Goal: Task Accomplishment & Management: Use online tool/utility

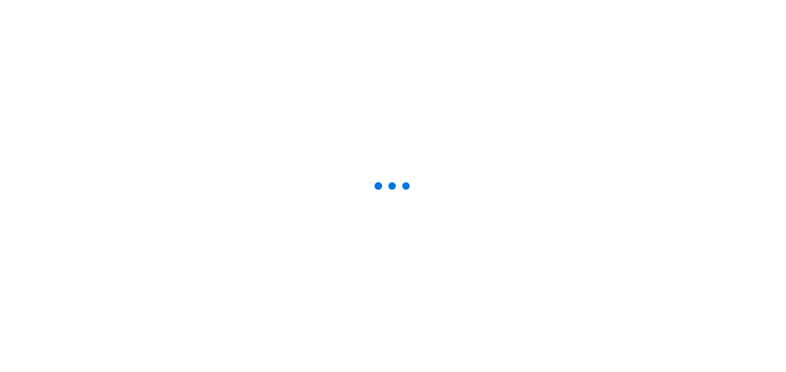
click at [456, 193] on icon at bounding box center [393, 163] width 173 height 115
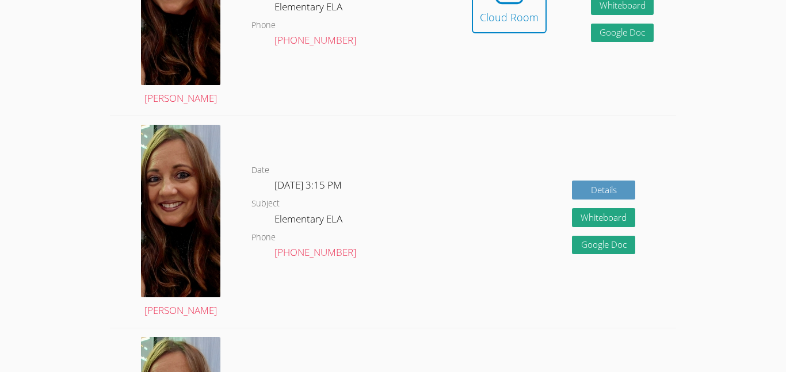
scroll to position [423, 0]
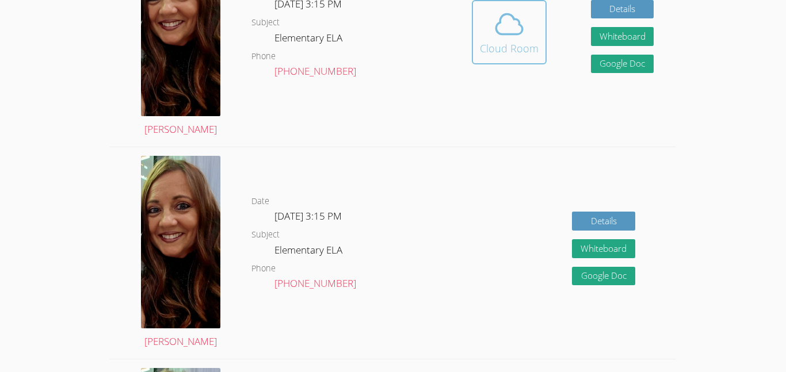
click at [499, 44] on div "Cloud Room" at bounding box center [509, 48] width 59 height 16
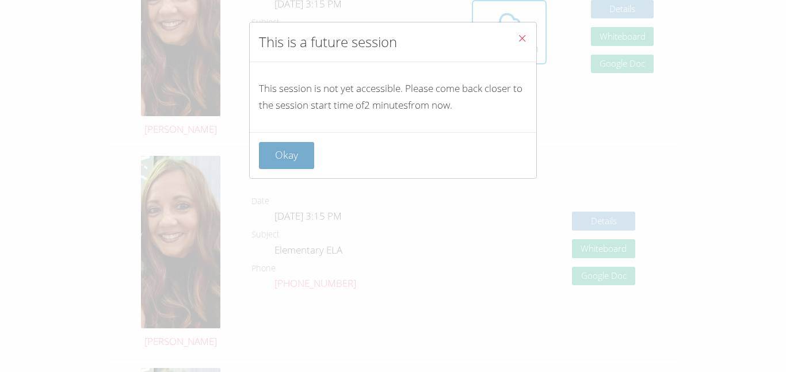
click at [290, 144] on button "Okay" at bounding box center [286, 155] width 55 height 27
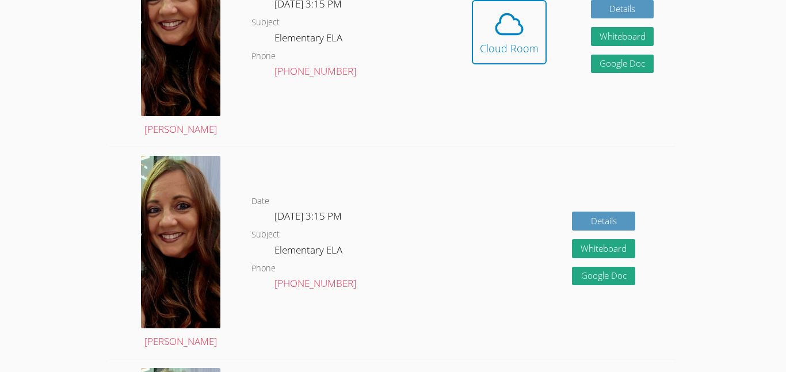
click at [562, 159] on div "Details Whiteboard Hidden Google Doc" at bounding box center [562, 253] width 226 height 212
click at [537, 75] on div "Hidden Cloud Room" at bounding box center [509, 41] width 75 height 82
click at [516, 32] on icon at bounding box center [509, 24] width 32 height 32
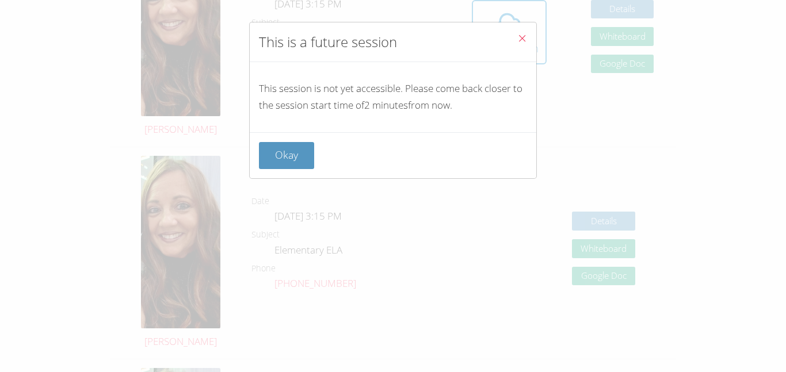
click at [431, 129] on div "This session is not yet accessible. Please come back closer to the session star…" at bounding box center [393, 97] width 286 height 70
click at [247, 148] on div "This is a future session This session is not yet accessible. Please come back c…" at bounding box center [393, 186] width 786 height 372
click at [251, 150] on div "Okay" at bounding box center [393, 155] width 286 height 46
click at [267, 160] on button "Okay" at bounding box center [286, 155] width 55 height 27
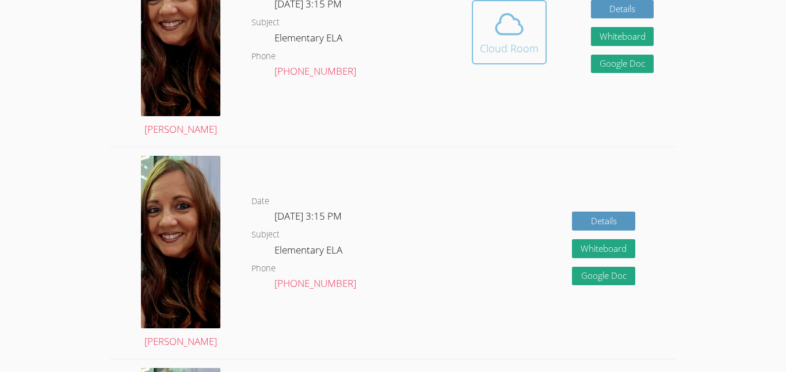
click at [488, 40] on div "Cloud Room" at bounding box center [509, 48] width 59 height 16
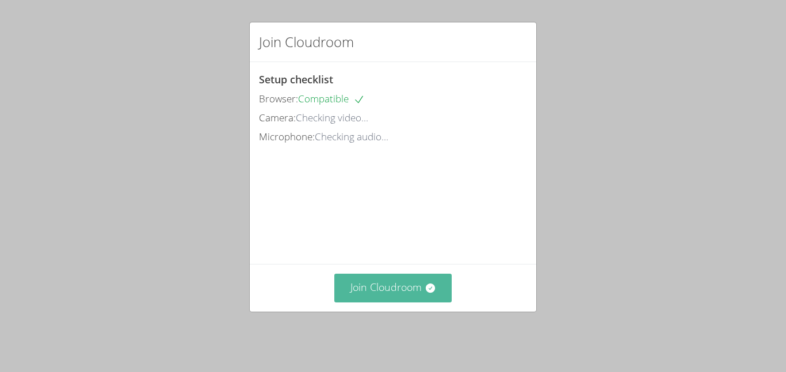
click at [400, 302] on button "Join Cloudroom" at bounding box center [393, 288] width 118 height 28
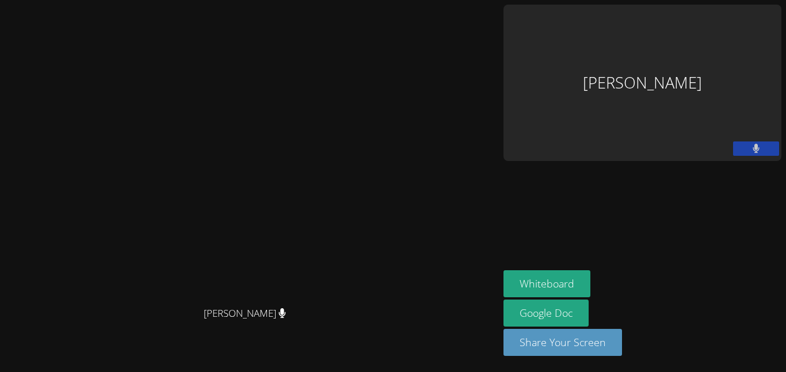
click at [336, 190] on video at bounding box center [249, 162] width 173 height 275
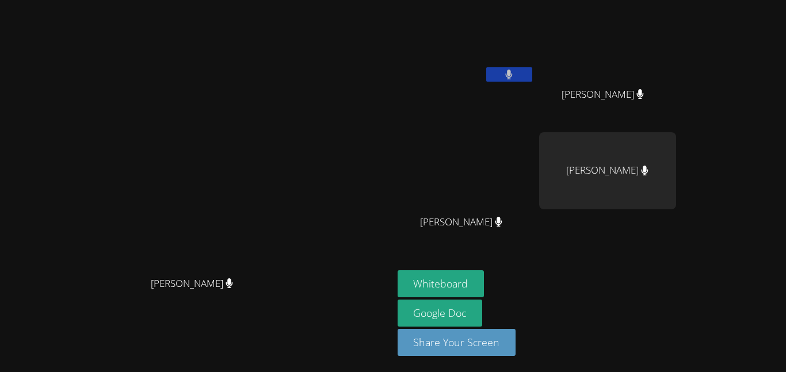
click at [534, 100] on div "[PERSON_NAME]" at bounding box center [465, 66] width 137 height 123
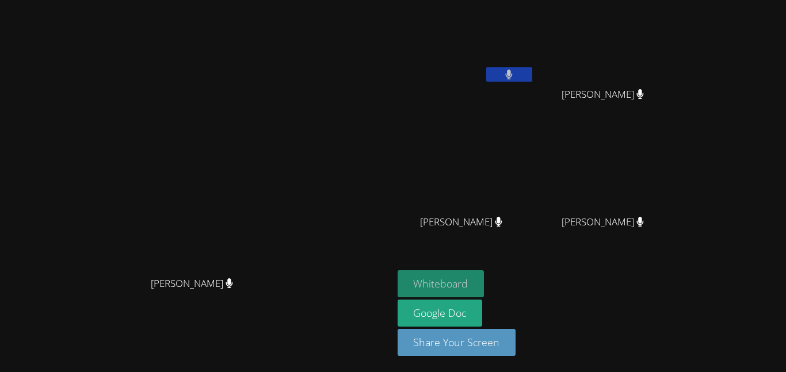
click at [484, 278] on button "Whiteboard" at bounding box center [440, 283] width 87 height 27
